Goal: Download file/media

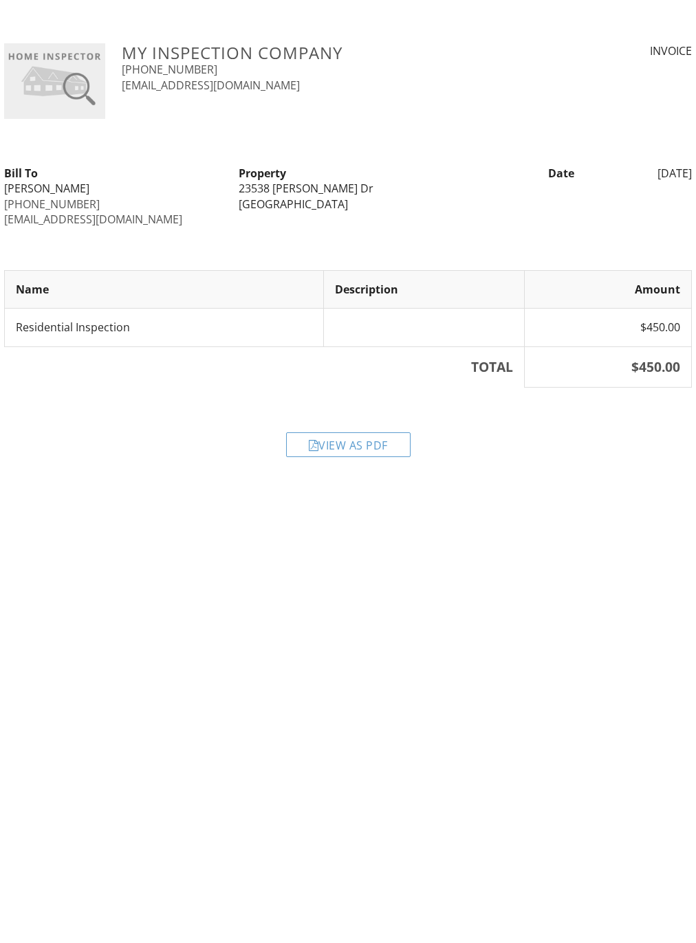
click at [56, 83] on img at bounding box center [54, 81] width 101 height 76
click at [67, 86] on img at bounding box center [54, 81] width 101 height 76
click at [97, 70] on img at bounding box center [54, 81] width 101 height 76
click at [273, 55] on h3 "My Inspection Company" at bounding box center [319, 52] width 394 height 19
click at [284, 47] on h3 "My Inspection Company" at bounding box center [319, 52] width 394 height 19
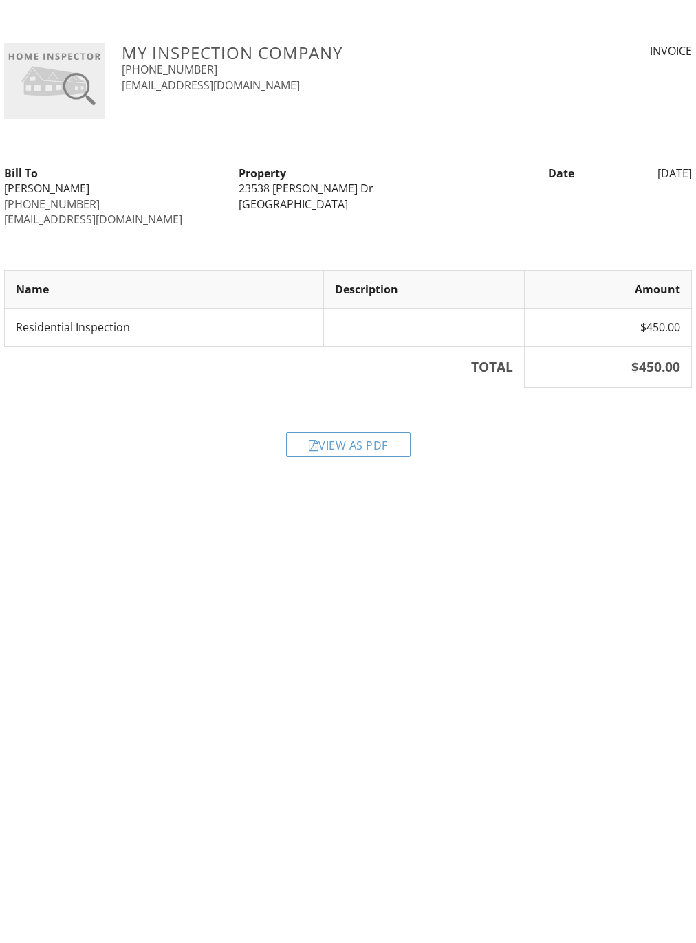
click at [300, 37] on body "My Inspection Company +18188187338 info@aceprp.com INVOICE Bill To Mike Adzhemy…" at bounding box center [348, 250] width 696 height 434
click at [375, 450] on div "View as PDF" at bounding box center [348, 444] width 124 height 25
click at [58, 325] on td "Residential Inspection" at bounding box center [164, 328] width 319 height 38
click at [94, 317] on td "Residential Inspection" at bounding box center [164, 328] width 319 height 38
click at [427, 323] on td at bounding box center [424, 328] width 201 height 38
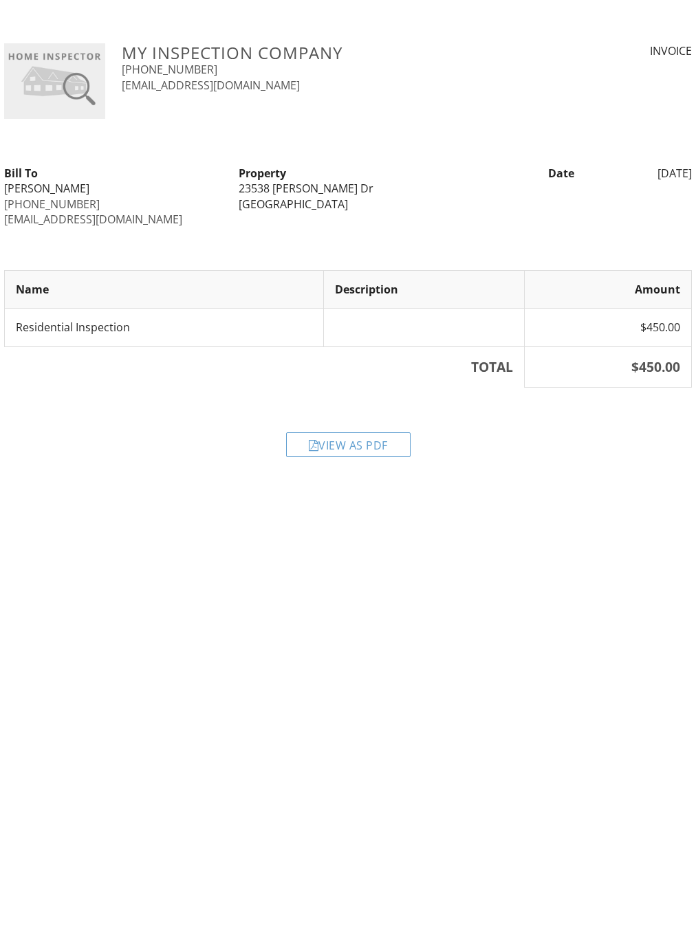
click at [414, 318] on td at bounding box center [424, 328] width 201 height 38
click at [369, 450] on div "View as PDF" at bounding box center [348, 444] width 124 height 25
